Goal: Task Accomplishment & Management: Manage account settings

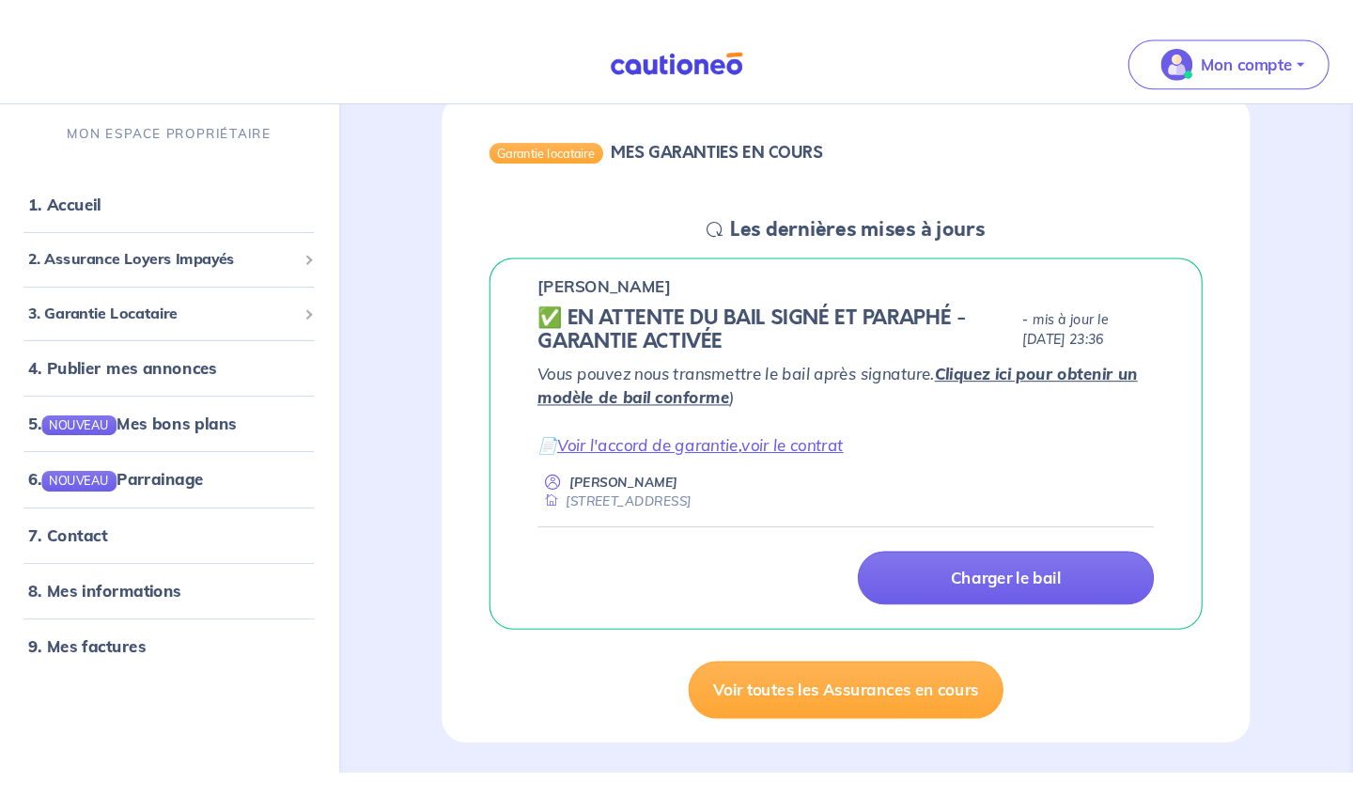
scroll to position [199, 0]
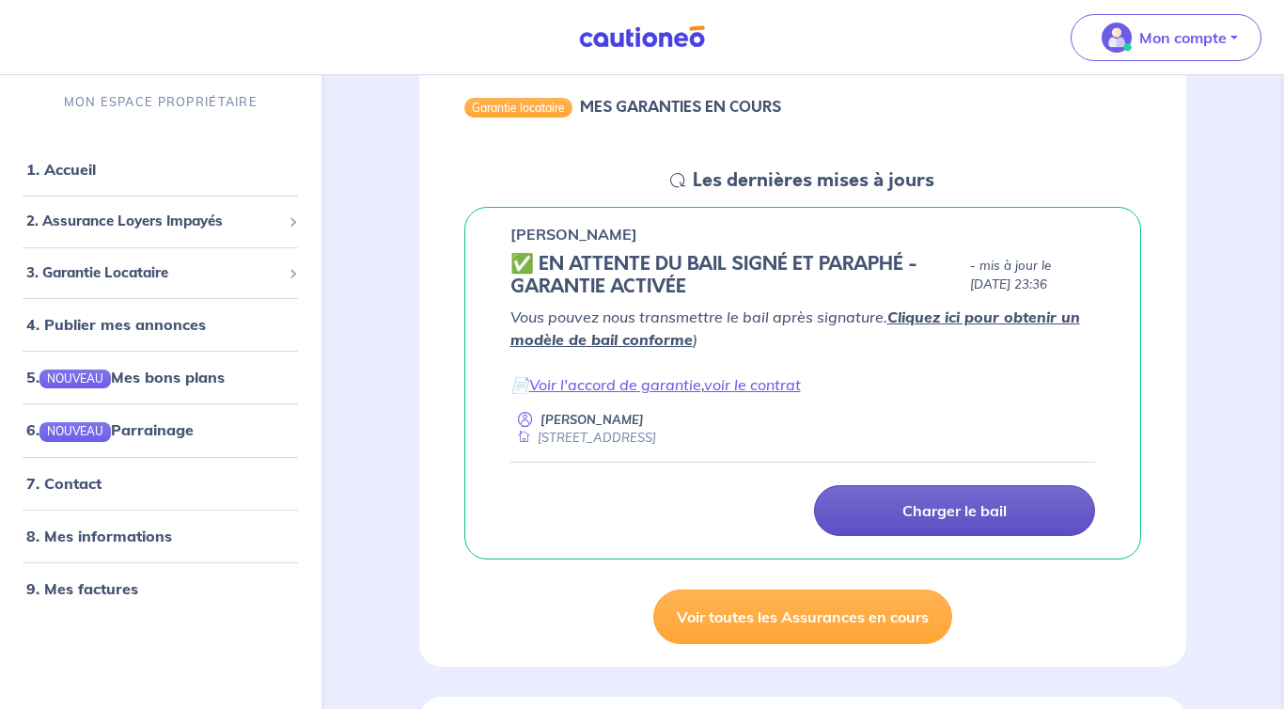
click at [949, 519] on link "Charger le bail" at bounding box center [954, 510] width 281 height 51
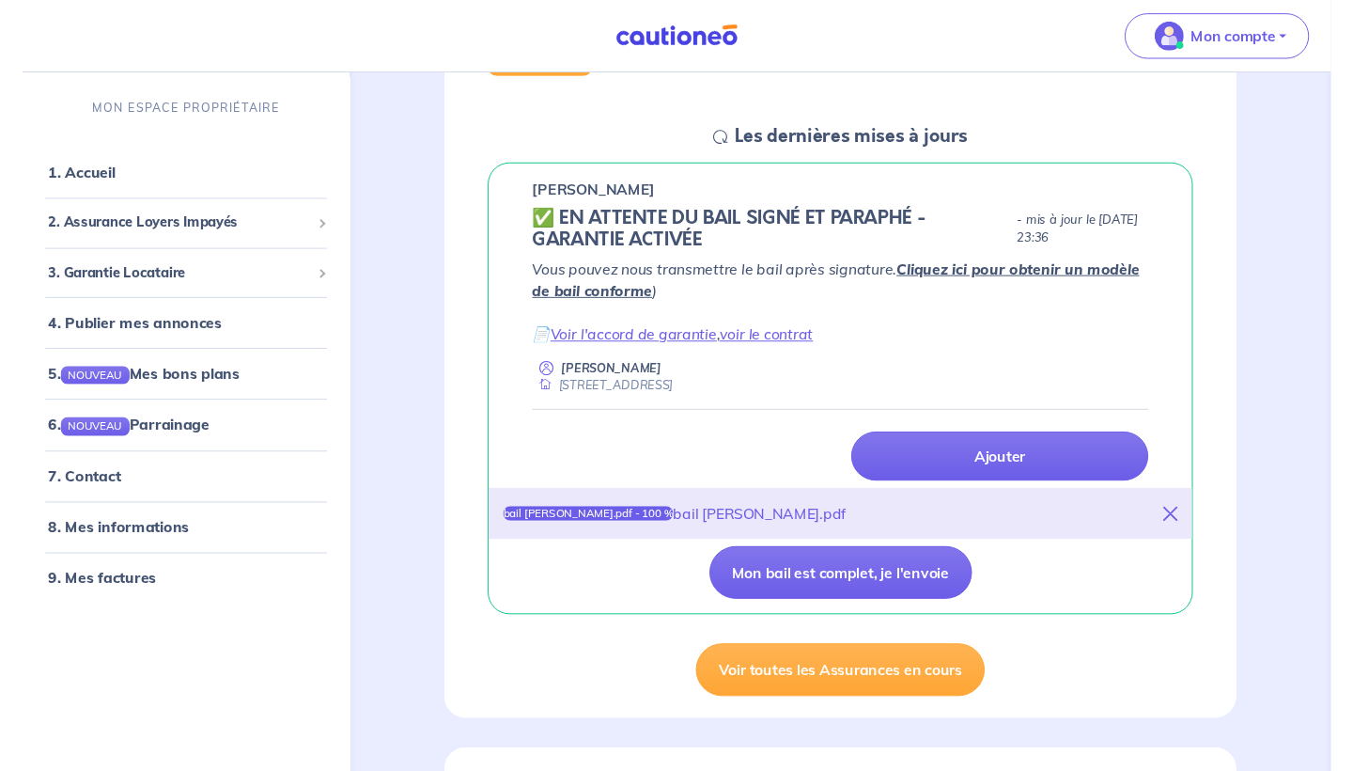
scroll to position [239, 0]
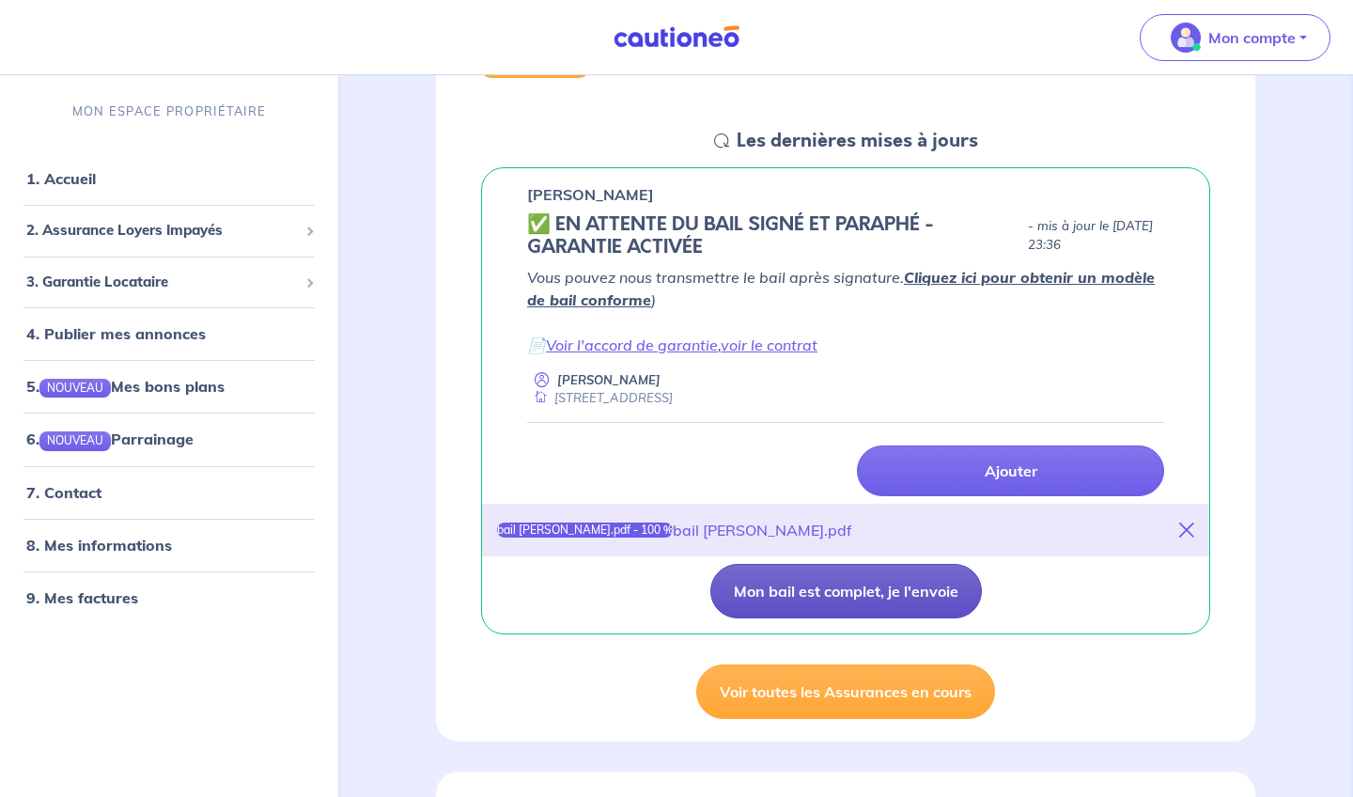
click at [953, 602] on button "Mon bail est complet, je l'envoie" at bounding box center [846, 591] width 272 height 55
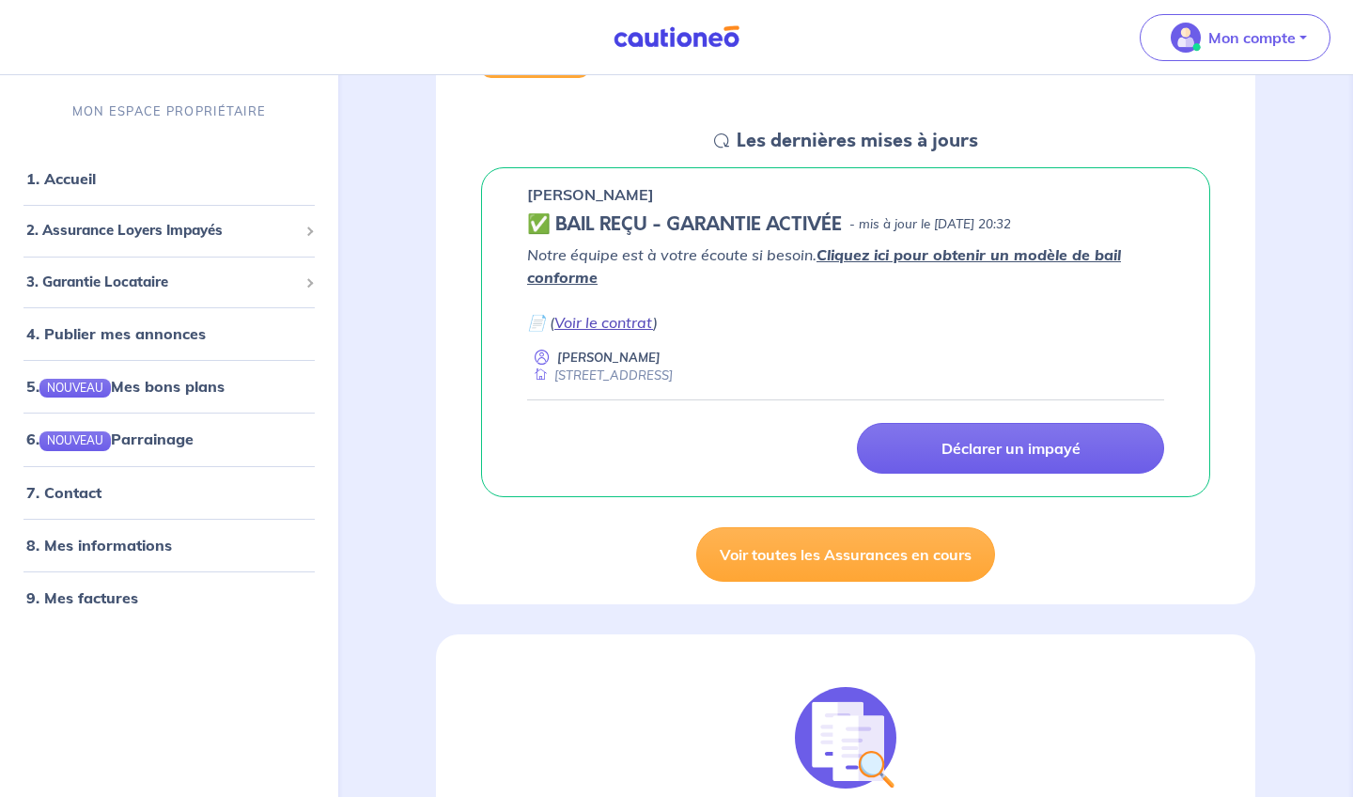
click at [603, 316] on link "Voir le contrat" at bounding box center [603, 322] width 99 height 19
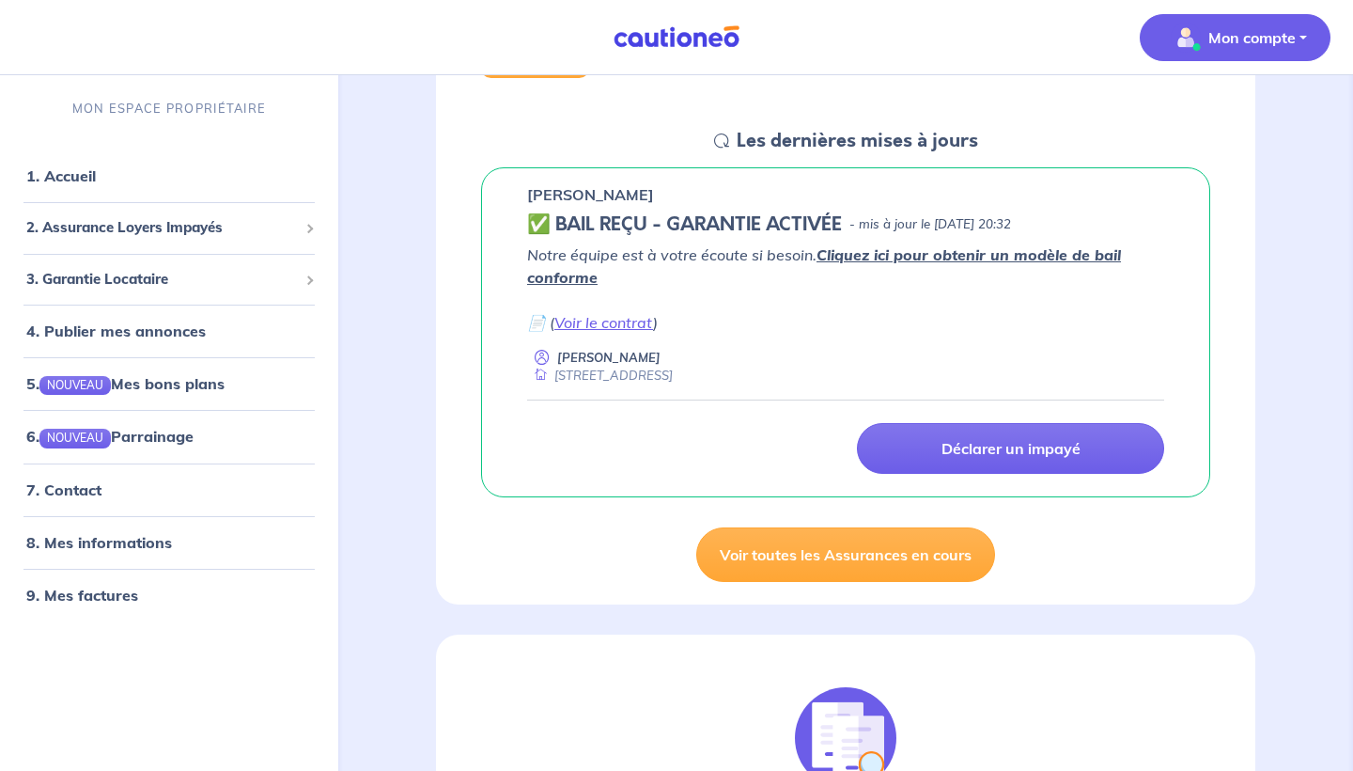
click at [1252, 31] on p "Mon compte" at bounding box center [1251, 37] width 87 height 23
click at [1246, 125] on link "Mes informations" at bounding box center [1216, 116] width 151 height 30
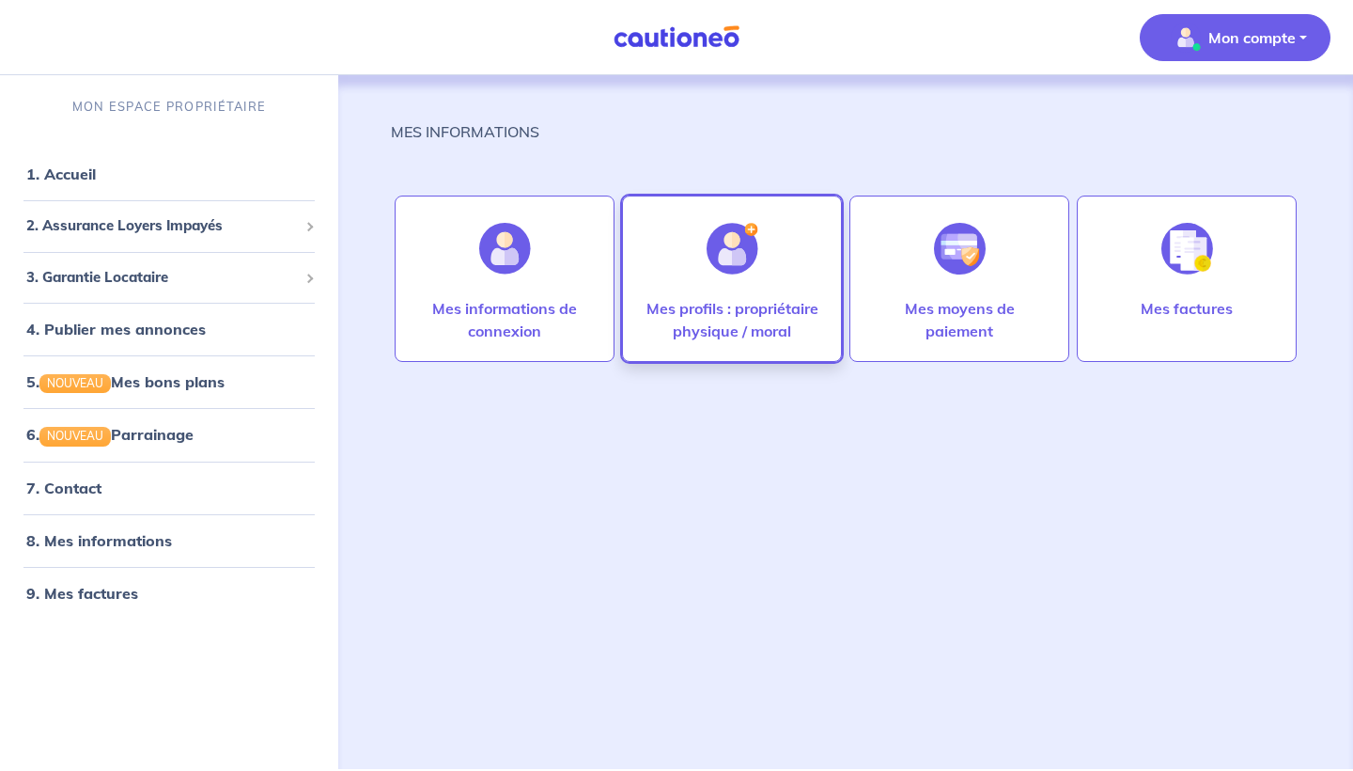
click at [742, 267] on img at bounding box center [733, 249] width 52 height 52
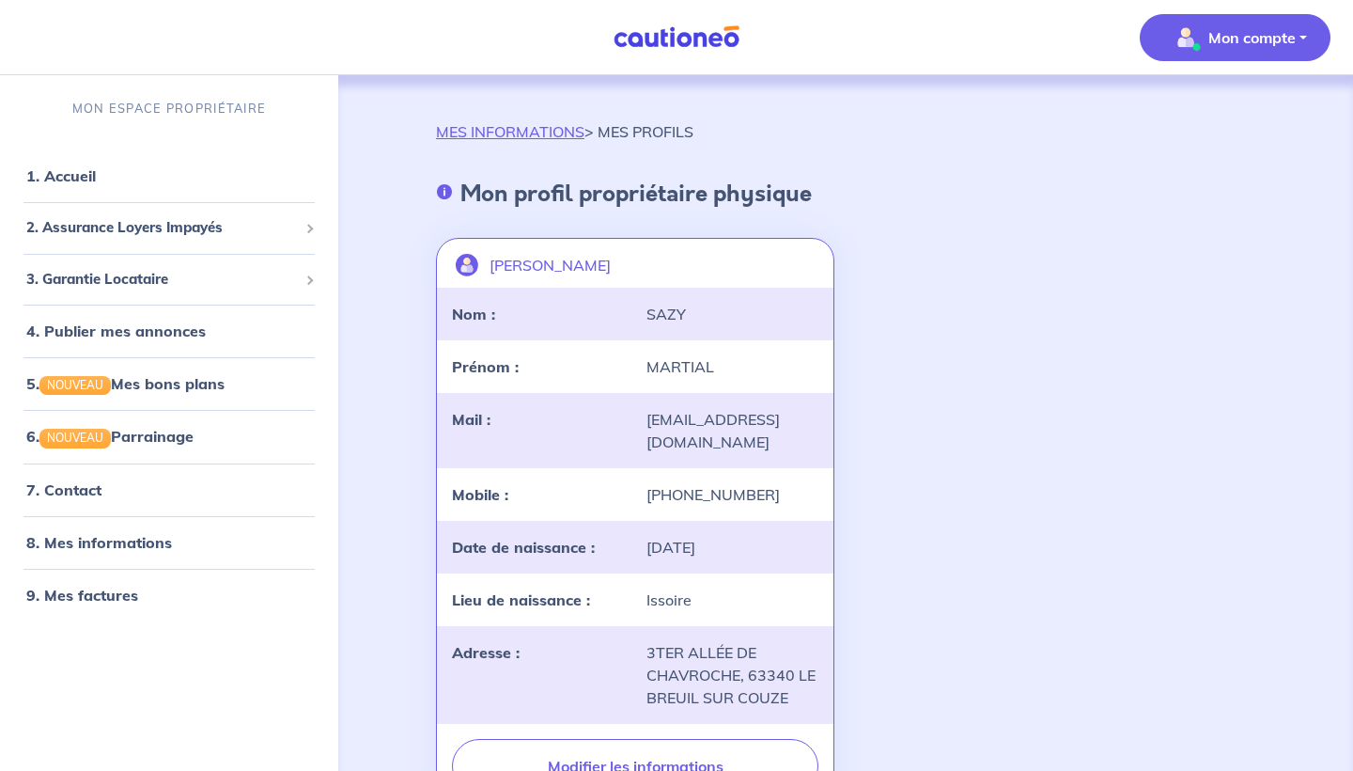
click at [1266, 37] on p "Mon compte" at bounding box center [1251, 37] width 87 height 23
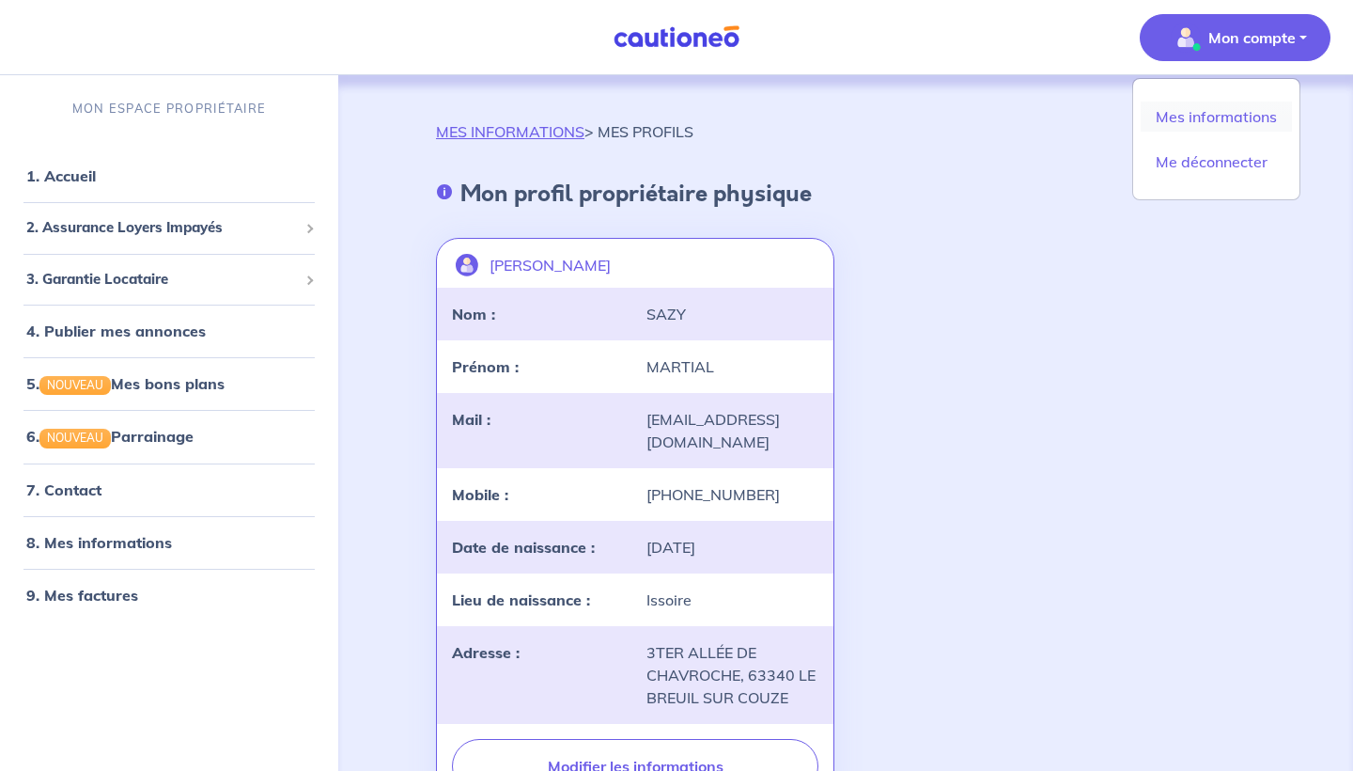
click at [1268, 118] on link "Mes informations" at bounding box center [1216, 116] width 151 height 30
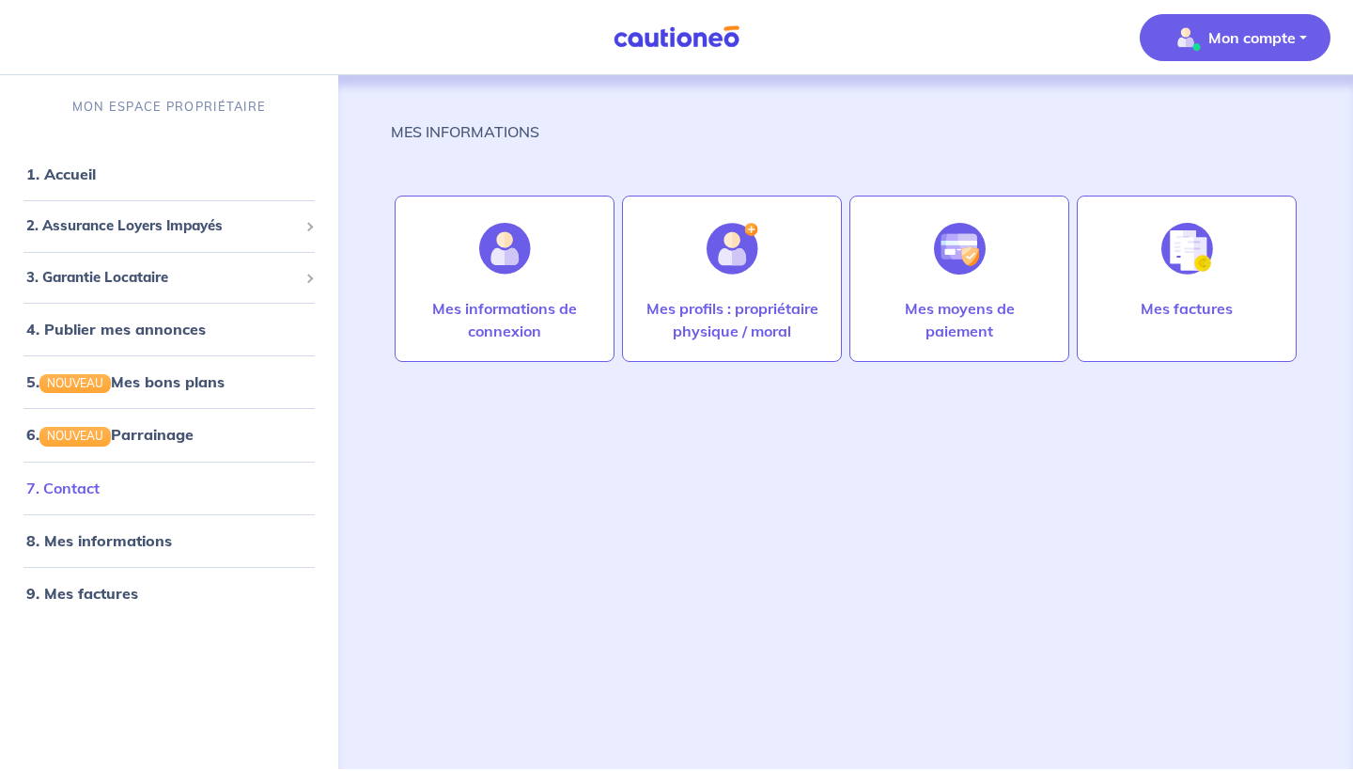
click at [100, 493] on link "7. Contact" at bounding box center [62, 487] width 73 height 19
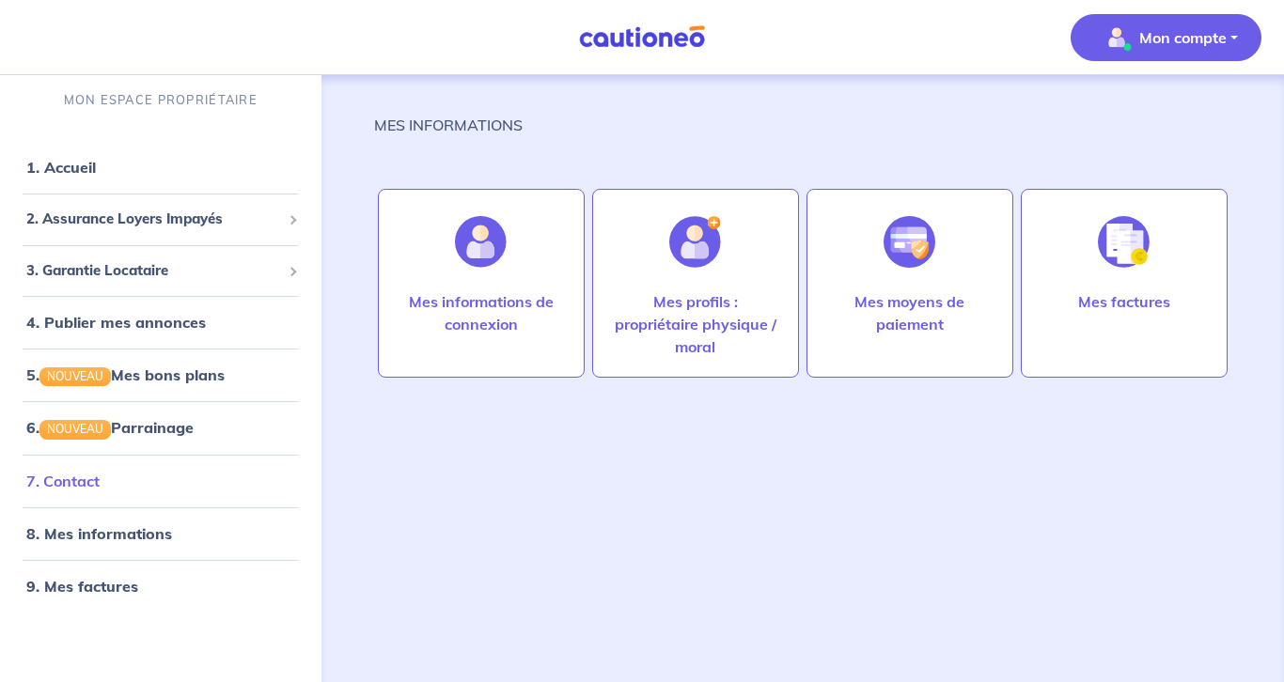
scroll to position [7, 0]
click at [93, 177] on link "1. Accueil" at bounding box center [60, 167] width 69 height 19
